Goal: Task Accomplishment & Management: Manage account settings

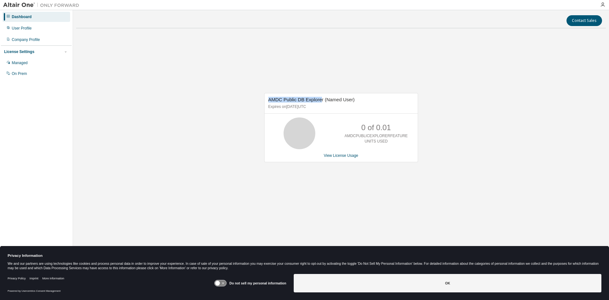
drag, startPoint x: 264, startPoint y: 100, endPoint x: 325, endPoint y: 100, distance: 60.9
click at [324, 100] on div "AMDC Public DB Explorer (Named User) Expires on February 23, 2026 UTC" at bounding box center [340, 103] width 153 height 20
click at [325, 100] on span "AMDC Public DB Explorer (Named User)" at bounding box center [311, 99] width 87 height 5
click at [351, 157] on link "View License Usage" at bounding box center [341, 155] width 35 height 4
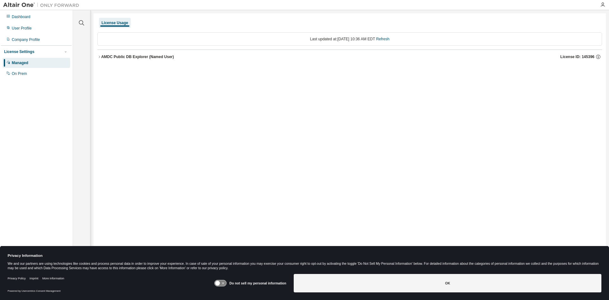
click at [107, 55] on div "AMDC Public DB Explorer (Named User)" at bounding box center [137, 56] width 73 height 5
click at [34, 17] on div "Dashboard" at bounding box center [37, 17] width 68 height 10
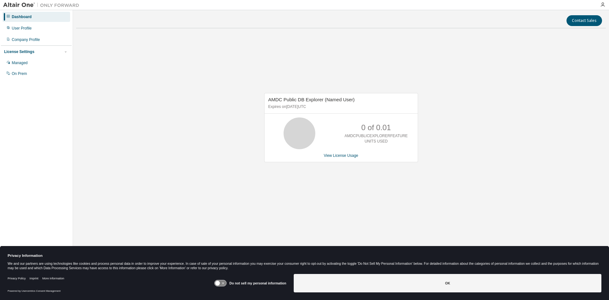
click at [44, 34] on div "Dashboard User Profile Company Profile License Settings Managed On Prem" at bounding box center [36, 45] width 71 height 68
click at [40, 26] on div "User Profile" at bounding box center [37, 28] width 68 height 10
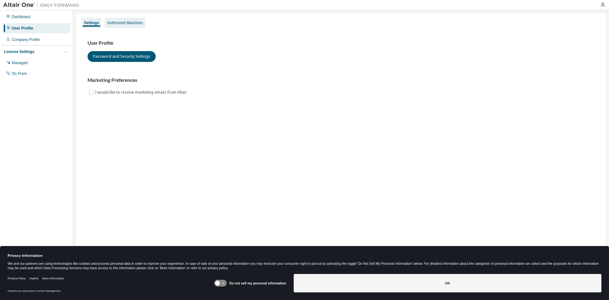
click at [119, 25] on div "Authorized Machines" at bounding box center [125, 23] width 41 height 10
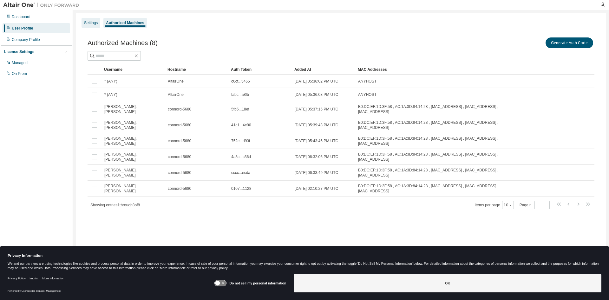
click at [92, 20] on div "Settings" at bounding box center [91, 22] width 14 height 5
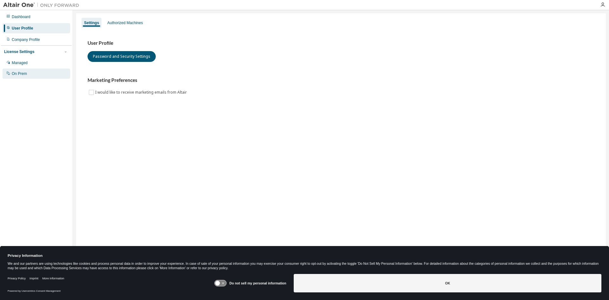
click at [35, 71] on div "On Prem" at bounding box center [37, 73] width 68 height 10
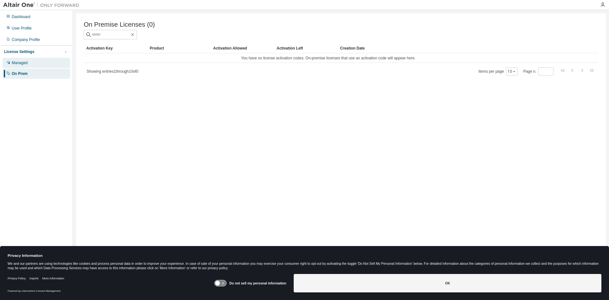
click at [33, 65] on div "Managed" at bounding box center [37, 63] width 68 height 10
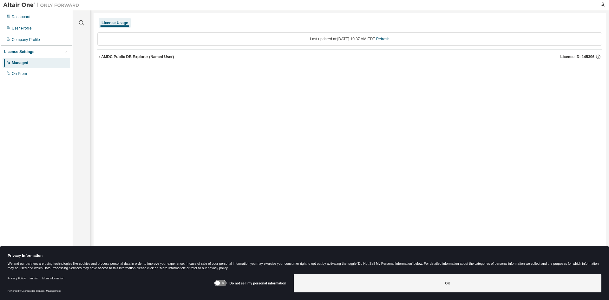
click at [166, 58] on div "AMDC Public DB Explorer (Named User)" at bounding box center [137, 56] width 73 height 5
click at [215, 69] on div "AMDCPublicExplorerFeature 0 of 10 used v25.0 Expire date: 2026-02-23" at bounding box center [351, 70] width 489 height 6
click at [154, 70] on div "AMDCPublicExplorerFeature" at bounding box center [135, 70] width 57 height 6
click at [270, 111] on div "License Usage Last updated at: Tue 2025-08-19 10:37 AM EDT Refresh AMDC Public …" at bounding box center [350, 145] width 512 height 265
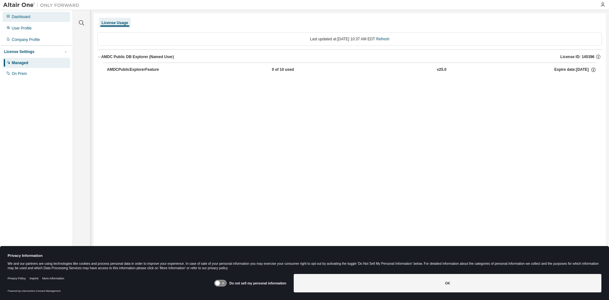
click at [25, 19] on div "Dashboard" at bounding box center [21, 16] width 19 height 5
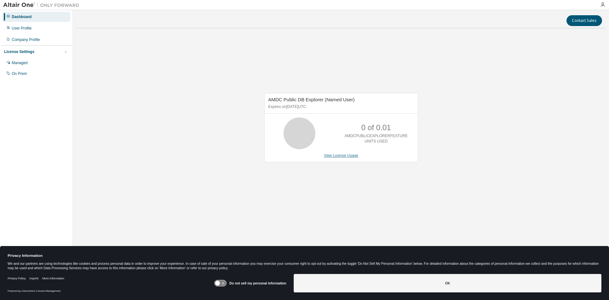
click at [335, 156] on link "View License Usage" at bounding box center [341, 155] width 35 height 4
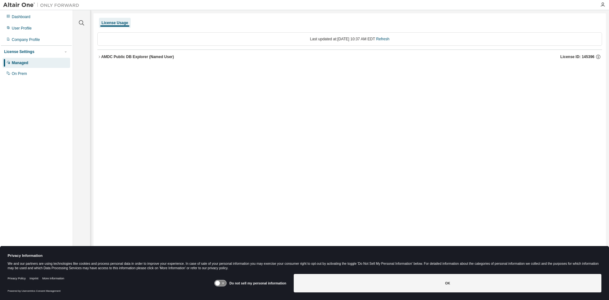
click at [131, 57] on div "AMDC Public DB Explorer (Named User)" at bounding box center [137, 56] width 73 height 5
click at [150, 70] on div "AMDCPublicExplorerFeature" at bounding box center [135, 70] width 57 height 6
click at [301, 69] on div "0 of 10 used" at bounding box center [300, 70] width 57 height 6
click at [389, 37] on link "Refresh" at bounding box center [382, 39] width 13 height 4
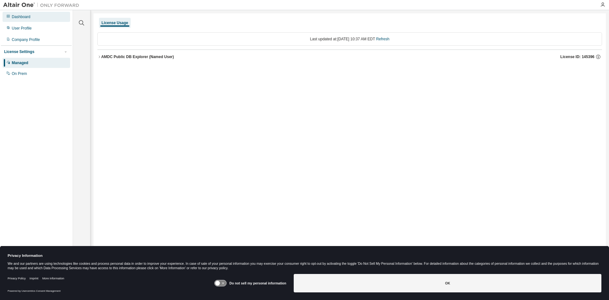
click at [17, 14] on div "Dashboard" at bounding box center [37, 17] width 68 height 10
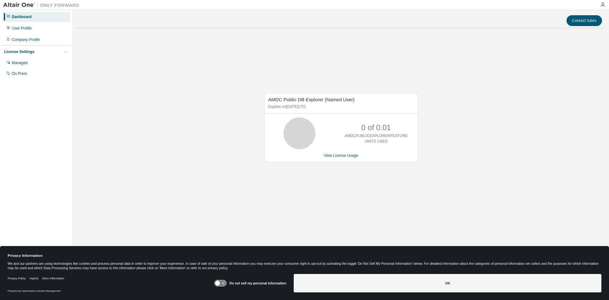
click at [29, 16] on div "Dashboard" at bounding box center [22, 16] width 20 height 5
click at [40, 22] on div "Dashboard User Profile Company Profile License Settings Managed On Prem" at bounding box center [36, 45] width 71 height 68
click at [32, 64] on div "Managed" at bounding box center [37, 63] width 68 height 10
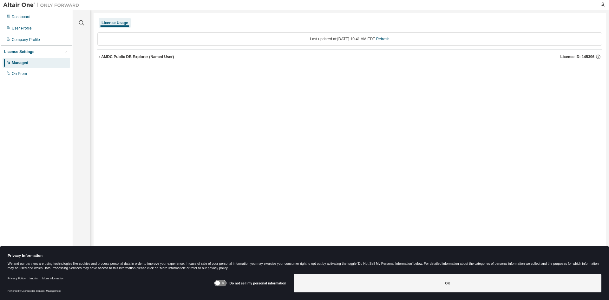
click at [115, 57] on div "AMDC Public DB Explorer (Named User)" at bounding box center [137, 56] width 73 height 5
click at [129, 68] on div "AMDCPublicExplorerFeature" at bounding box center [135, 70] width 57 height 6
click at [423, 71] on div "AMDCPublicExplorerFeature 0 of 10 used v25.0 Expire date: 2026-02-23" at bounding box center [351, 70] width 489 height 6
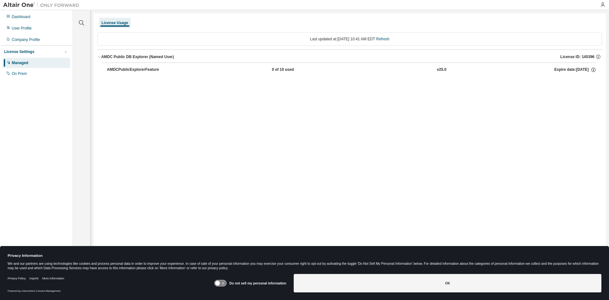
click at [549, 66] on button "AMDCPublicExplorerFeature 0 of 10 used v25.0 Expire date: 2026-02-23" at bounding box center [351, 70] width 489 height 14
click at [32, 73] on div "On Prem" at bounding box center [37, 73] width 68 height 10
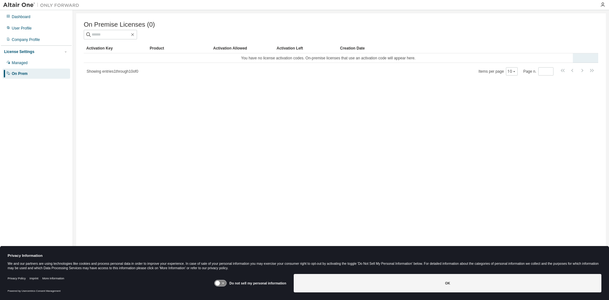
click at [371, 60] on td "You have no license activation codes. On-premise licenses that use an activatio…" at bounding box center [328, 58] width 489 height 10
click at [38, 37] on div "Company Profile" at bounding box center [26, 39] width 28 height 5
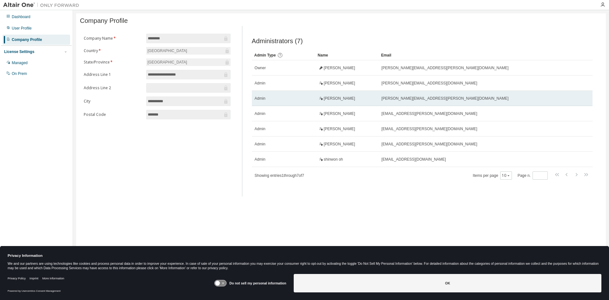
drag, startPoint x: 324, startPoint y: 101, endPoint x: 355, endPoint y: 101, distance: 30.8
click at [355, 101] on span "David Lindemann" at bounding box center [339, 98] width 31 height 5
click at [355, 100] on div "David Lindemann" at bounding box center [347, 98] width 58 height 5
click at [271, 101] on div "Admin" at bounding box center [284, 98] width 58 height 5
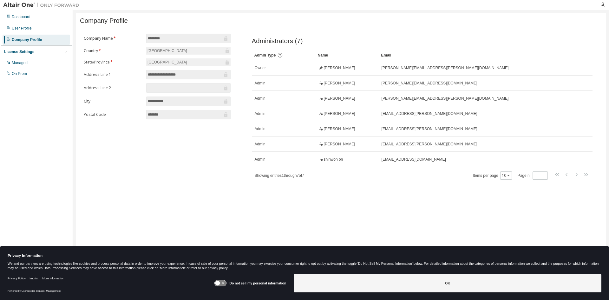
click at [196, 140] on div "**********" at bounding box center [157, 111] width 154 height 170
click at [171, 76] on input "**********" at bounding box center [185, 74] width 75 height 6
drag, startPoint x: 159, startPoint y: 39, endPoint x: 170, endPoint y: 40, distance: 11.1
click at [170, 39] on input "********" at bounding box center [185, 38] width 75 height 6
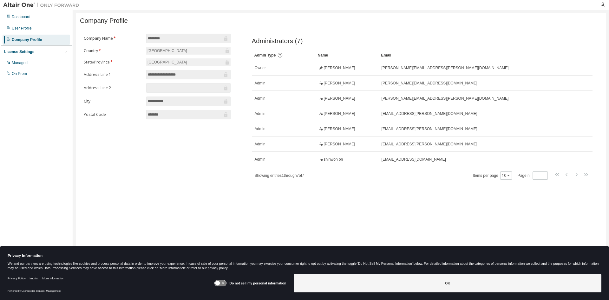
click at [42, 50] on div "License Settings" at bounding box center [36, 52] width 64 height 6
click at [40, 62] on div "Managed" at bounding box center [37, 63] width 68 height 10
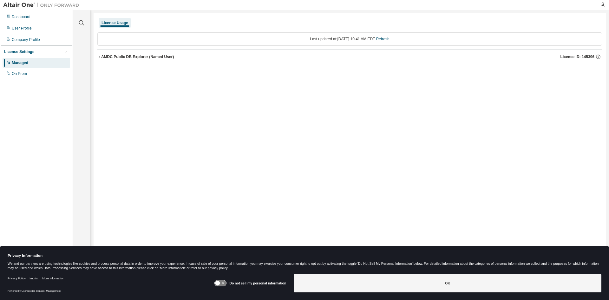
click at [171, 57] on div "AMDC Public DB Explorer (Named User)" at bounding box center [137, 56] width 73 height 5
click at [168, 56] on div "AMDC Public DB Explorer (Named User)" at bounding box center [137, 56] width 73 height 5
click at [152, 70] on div "AMDCPublicExplorerFeature" at bounding box center [135, 70] width 57 height 6
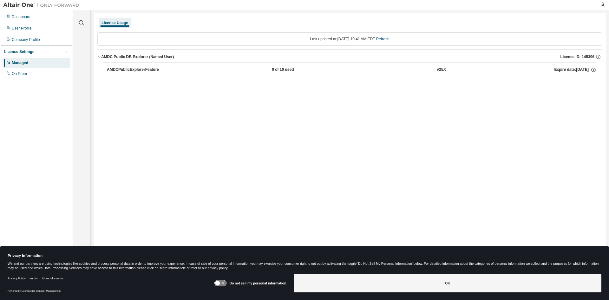
click at [152, 70] on div "AMDCPublicExplorerFeature" at bounding box center [135, 70] width 57 height 6
drag, startPoint x: 160, startPoint y: 68, endPoint x: 121, endPoint y: 92, distance: 46.2
click at [121, 92] on div "License Usage Last updated at: Tue 2025-08-19 10:41 AM EDT Refresh AMDC Public …" at bounding box center [350, 145] width 512 height 265
click at [36, 20] on div "Dashboard" at bounding box center [37, 17] width 68 height 10
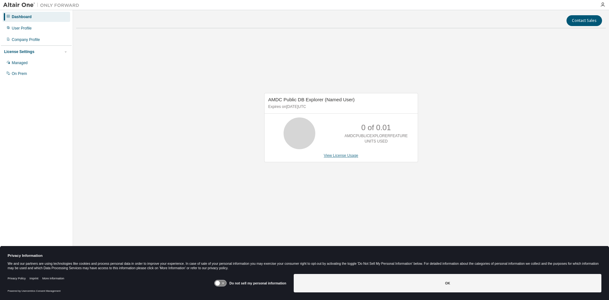
click at [338, 156] on link "View License Usage" at bounding box center [341, 155] width 35 height 4
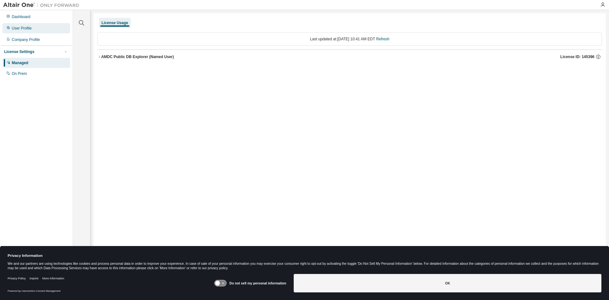
click at [46, 26] on div "User Profile" at bounding box center [37, 28] width 68 height 10
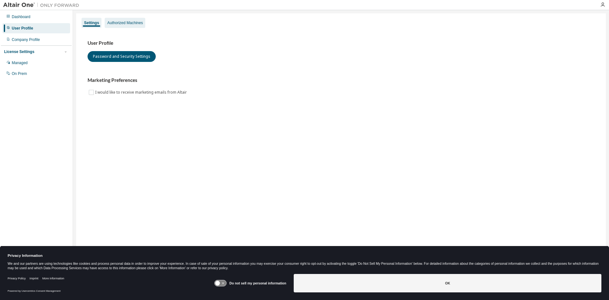
click at [135, 21] on div "Authorized Machines" at bounding box center [125, 22] width 36 height 5
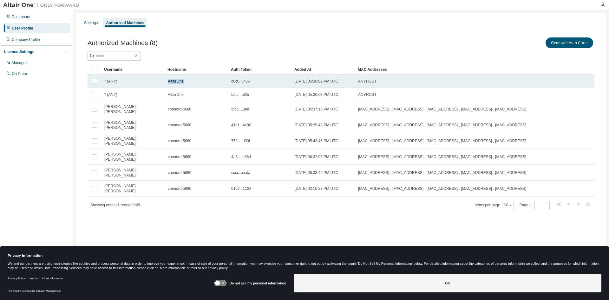
drag, startPoint x: 169, startPoint y: 80, endPoint x: 193, endPoint y: 80, distance: 24.1
click at [193, 80] on div "AltairOne" at bounding box center [197, 81] width 58 height 5
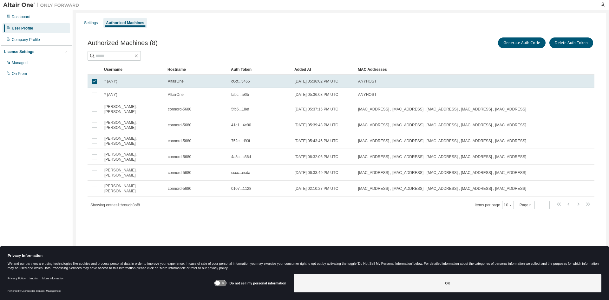
click at [193, 81] on div "AltairOne" at bounding box center [197, 81] width 58 height 5
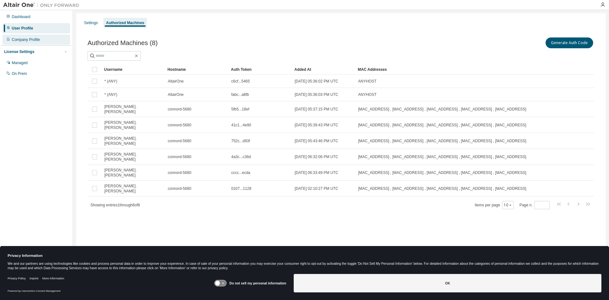
click at [34, 41] on div "Company Profile" at bounding box center [26, 39] width 28 height 5
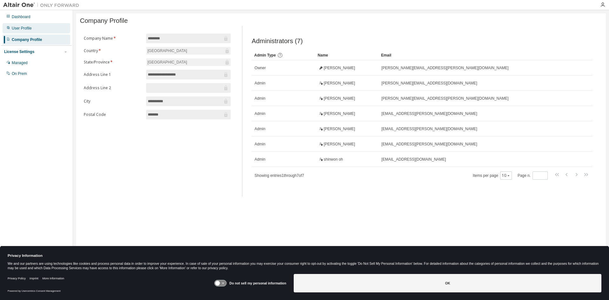
click at [38, 31] on div "User Profile" at bounding box center [37, 28] width 68 height 10
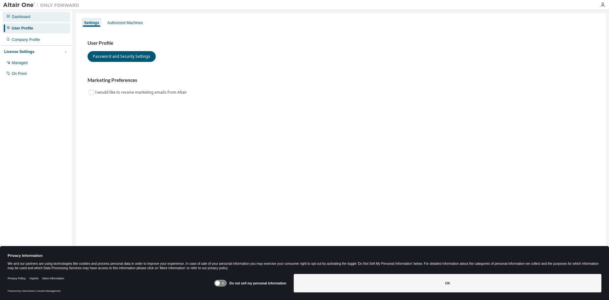
click at [38, 20] on div "Dashboard" at bounding box center [37, 17] width 68 height 10
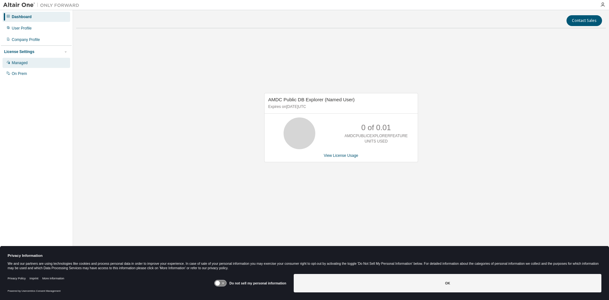
click at [34, 64] on div "Managed" at bounding box center [37, 63] width 68 height 10
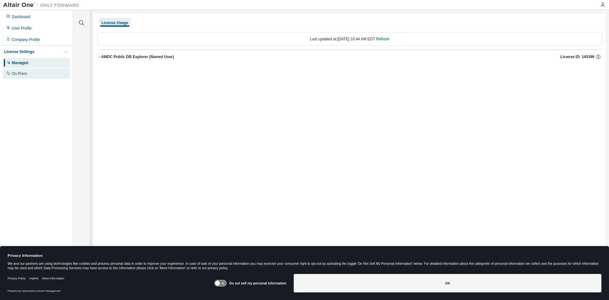
click at [39, 74] on div "On Prem" at bounding box center [37, 73] width 68 height 10
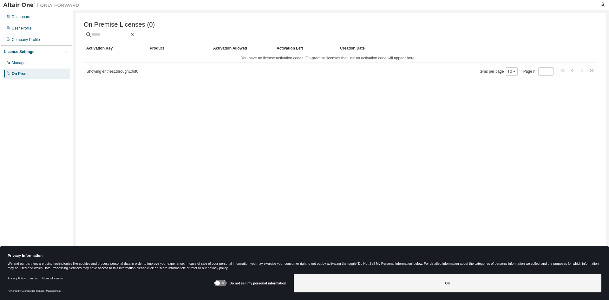
click at [299, 125] on div "On Premise Licenses (0) Clear Load Save Save As Field Operator Value Select fil…" at bounding box center [340, 145] width 529 height 265
drag, startPoint x: 241, startPoint y: 60, endPoint x: 336, endPoint y: 62, distance: 95.5
click at [336, 62] on td "You have no license activation codes. On-premise licenses that use an activatio…" at bounding box center [328, 58] width 489 height 10
click at [38, 62] on div "Managed" at bounding box center [37, 63] width 68 height 10
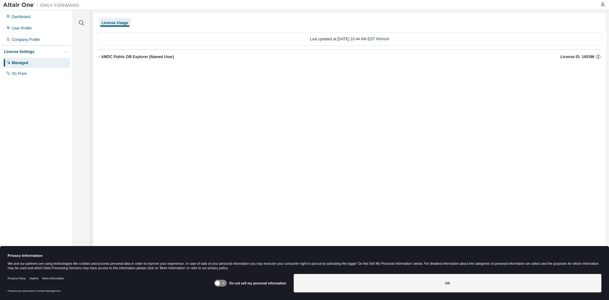
click at [114, 58] on div "AMDC Public DB Explorer (Named User)" at bounding box center [137, 56] width 73 height 5
click at [122, 68] on div "AMDCPublicExplorerFeature" at bounding box center [135, 70] width 57 height 6
drag, startPoint x: 191, startPoint y: 68, endPoint x: 149, endPoint y: 91, distance: 48.0
click at [149, 91] on div "License Usage Last updated at: Tue 2025-08-19 10:44 AM EDT Refresh AMDC Public …" at bounding box center [350, 145] width 512 height 265
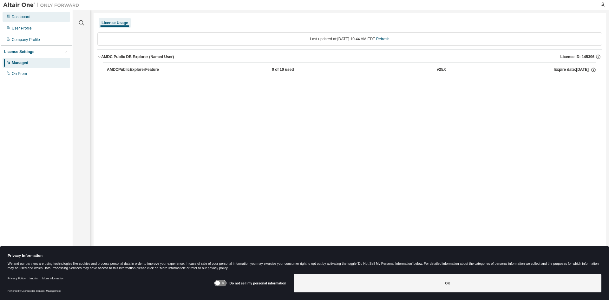
click at [33, 18] on div "Dashboard" at bounding box center [37, 17] width 68 height 10
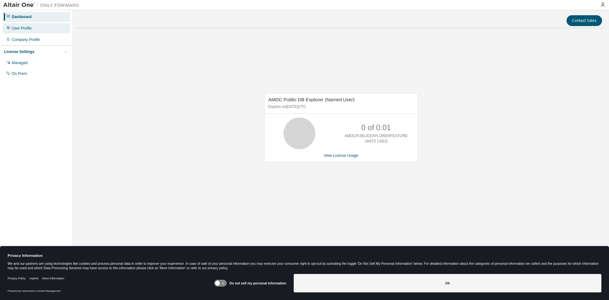
click at [40, 29] on div "User Profile" at bounding box center [37, 28] width 68 height 10
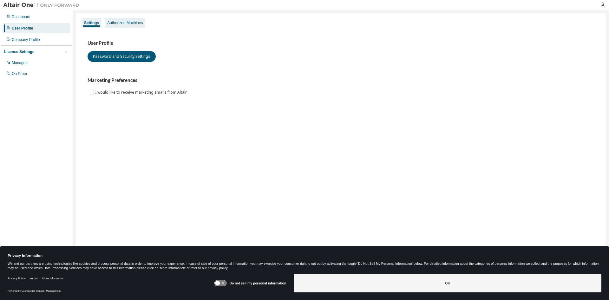
click at [125, 24] on div "Authorized Machines" at bounding box center [125, 22] width 36 height 5
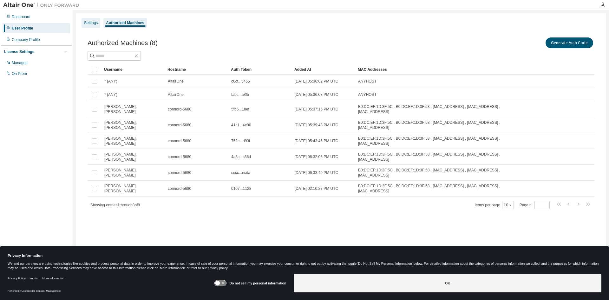
click at [100, 23] on div "Settings" at bounding box center [90, 23] width 19 height 10
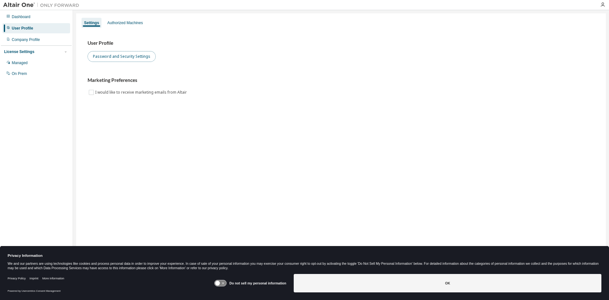
click at [125, 58] on button "Password and Security Settings" at bounding box center [122, 56] width 68 height 11
click at [34, 18] on div "Dashboard" at bounding box center [37, 17] width 68 height 10
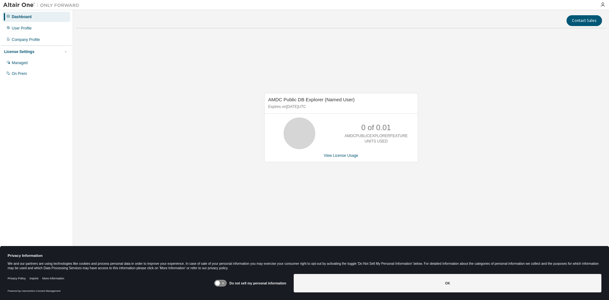
click at [305, 99] on span "AMDC Public DB Explorer (Named User)" at bounding box center [311, 99] width 87 height 5
drag, startPoint x: 317, startPoint y: 113, endPoint x: 340, endPoint y: 109, distance: 23.1
click at [317, 113] on div "AMDC Public DB Explorer (Named User) Expires on February 23, 2026 UTC" at bounding box center [340, 103] width 153 height 20
click at [341, 154] on link "View License Usage" at bounding box center [341, 155] width 35 height 4
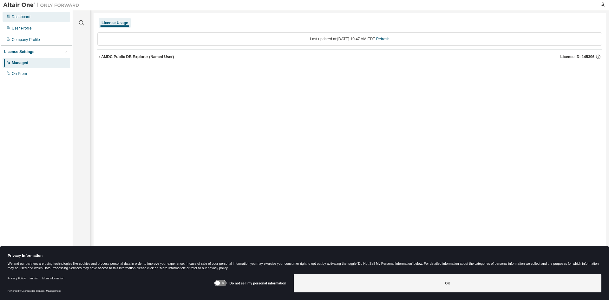
click at [23, 15] on div "Dashboard" at bounding box center [21, 16] width 19 height 5
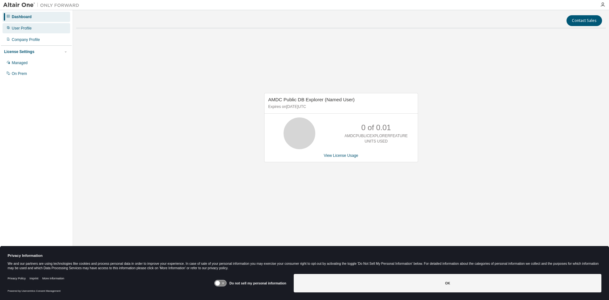
click at [36, 27] on div "User Profile" at bounding box center [37, 28] width 68 height 10
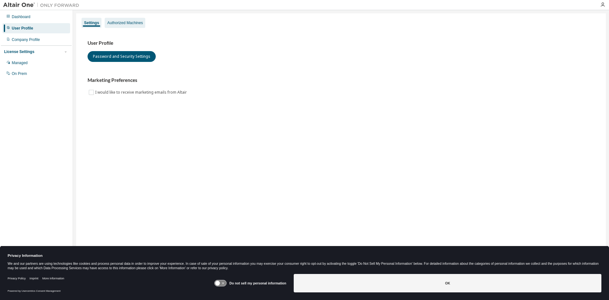
click at [136, 23] on div "Authorized Machines" at bounding box center [125, 22] width 36 height 5
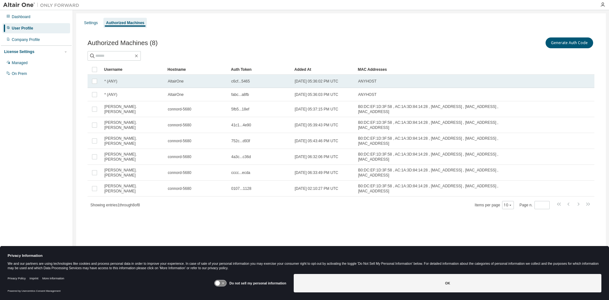
click at [175, 81] on span "AltairOne" at bounding box center [176, 81] width 16 height 5
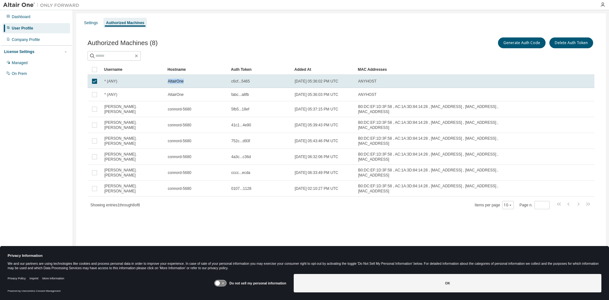
click at [175, 81] on span "AltairOne" at bounding box center [176, 81] width 16 height 5
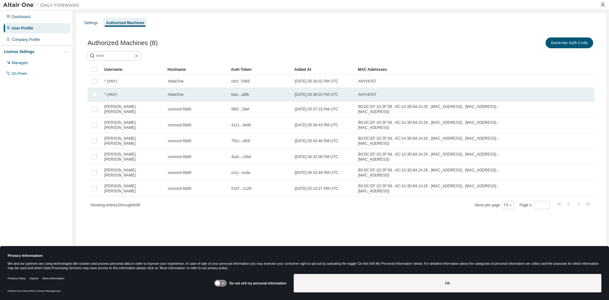
click at [185, 91] on td "AltairOne" at bounding box center [196, 94] width 63 height 13
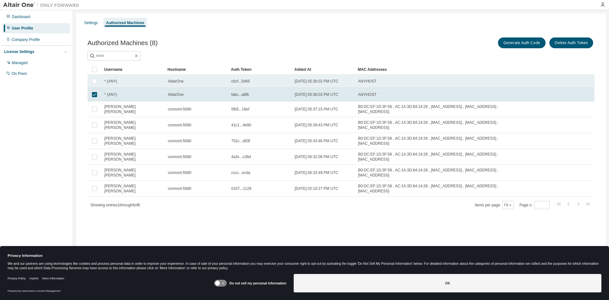
click at [202, 84] on td "AltairOne" at bounding box center [196, 81] width 63 height 13
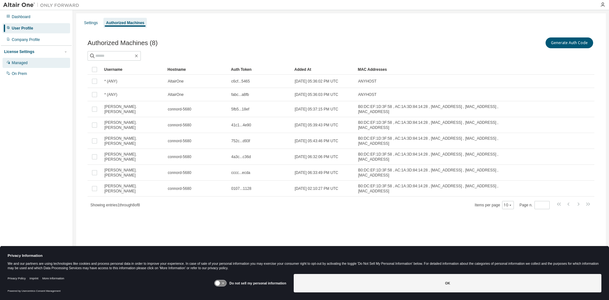
click at [35, 65] on div "Managed" at bounding box center [37, 63] width 68 height 10
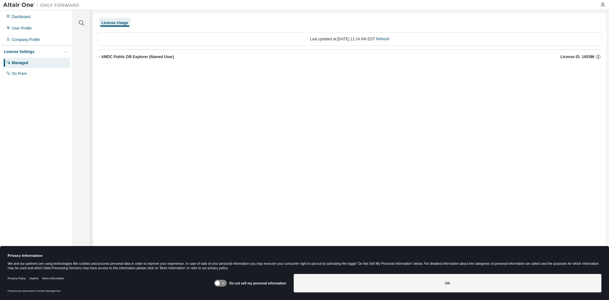
click at [98, 56] on icon "button" at bounding box center [99, 57] width 4 height 4
click at [127, 68] on div "AMDCPublicExplorerFeature" at bounding box center [135, 70] width 57 height 6
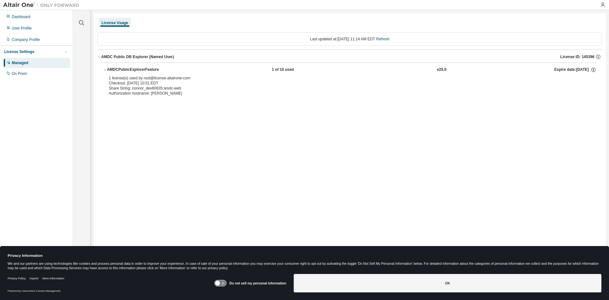
click at [106, 69] on icon "button" at bounding box center [105, 70] width 4 height 4
click at [102, 57] on div "AMDC Public DB Explorer (Named User)" at bounding box center [137, 56] width 73 height 5
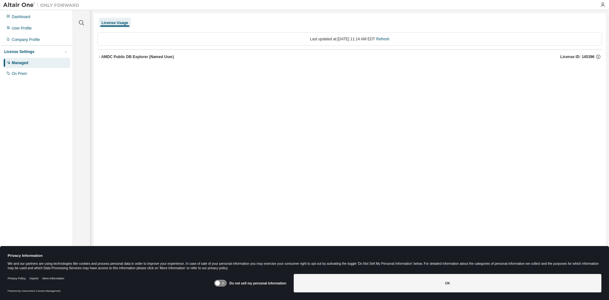
click at [49, 61] on div "Managed" at bounding box center [37, 63] width 68 height 10
